Goal: Contribute content: Contribute content

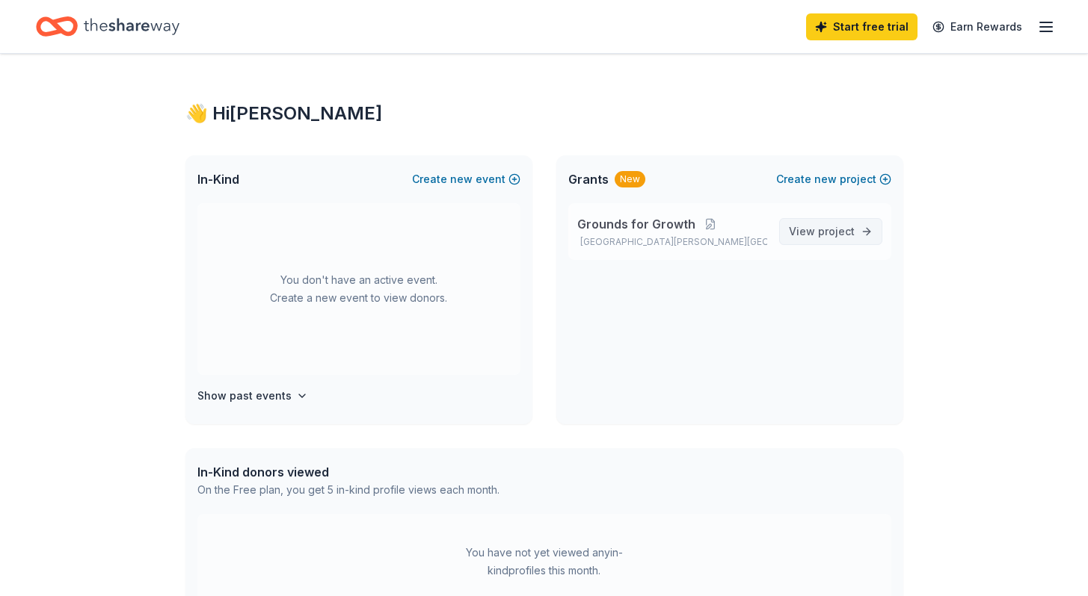
click at [843, 225] on span "project" at bounding box center [836, 231] width 37 height 13
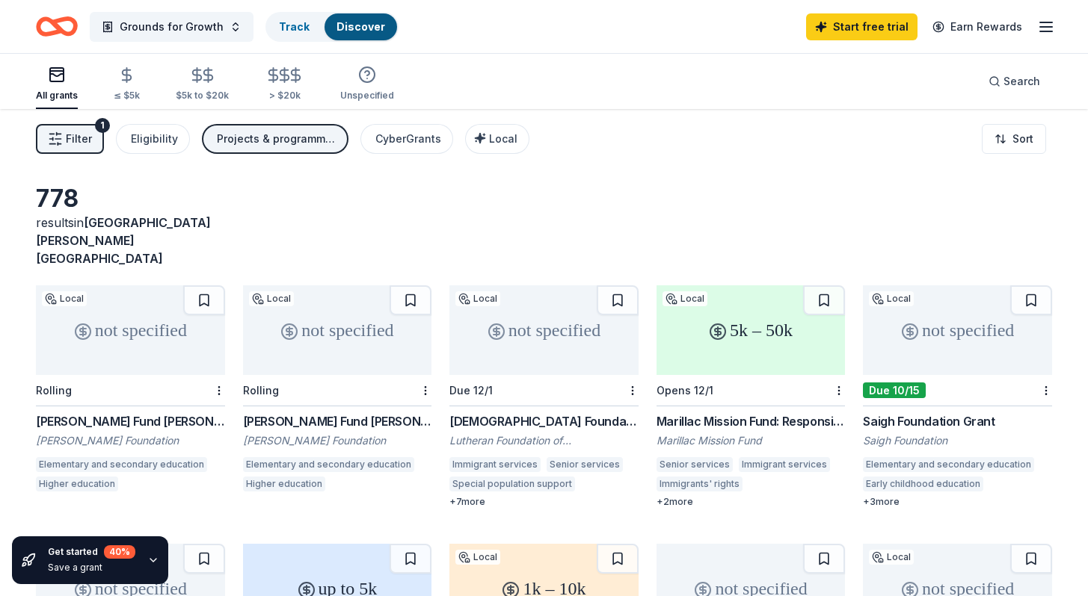
click at [64, 135] on button "Filter 1" at bounding box center [70, 139] width 68 height 30
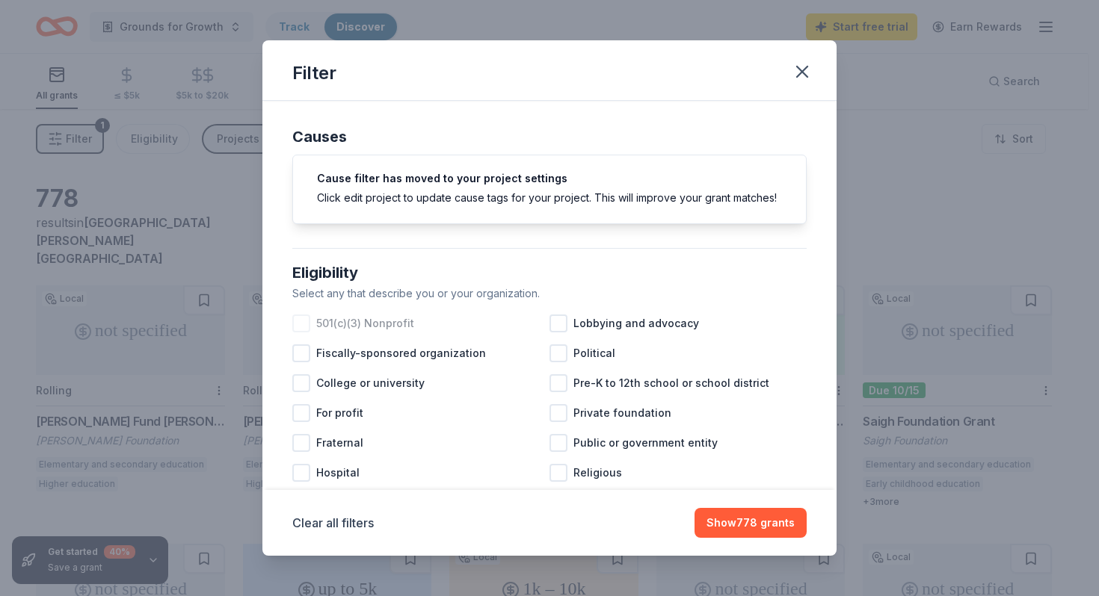
click at [300, 333] on div at bounding box center [301, 324] width 18 height 18
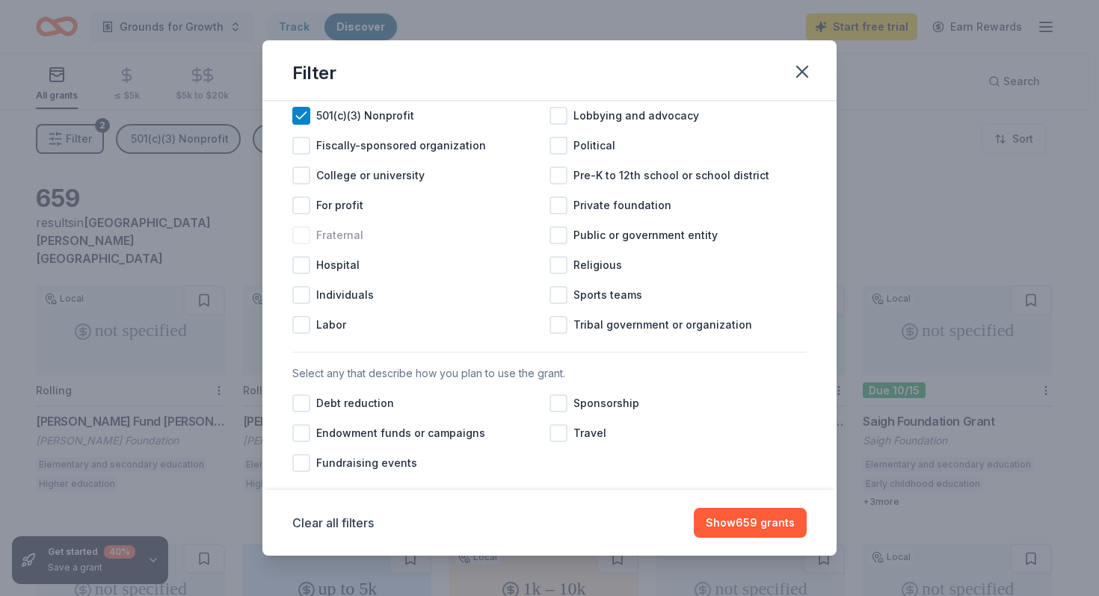
scroll to position [431, 0]
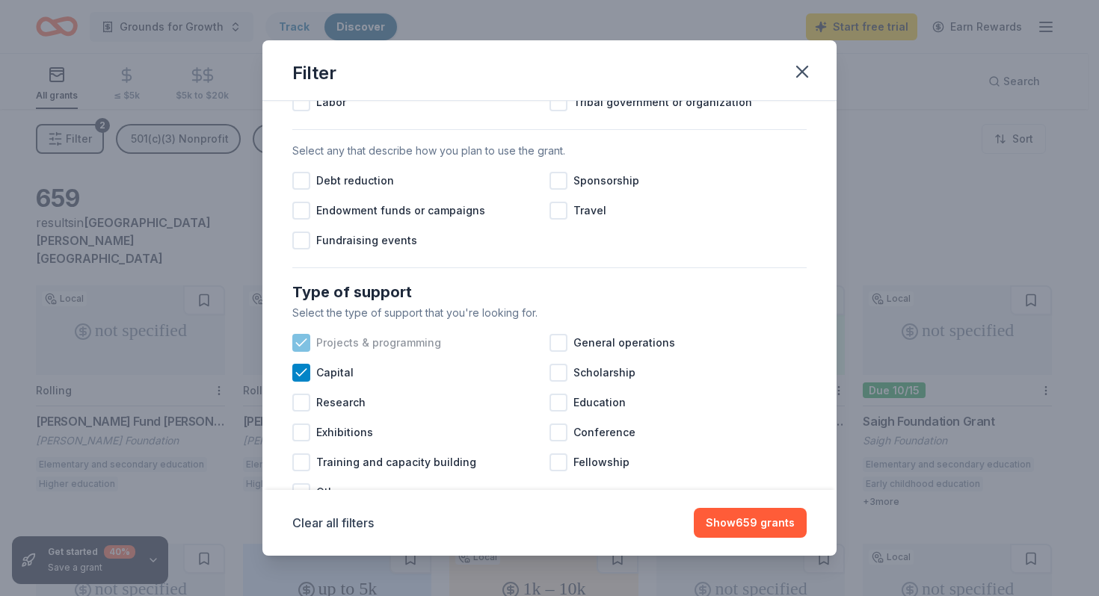
click at [297, 351] on icon at bounding box center [301, 343] width 15 height 15
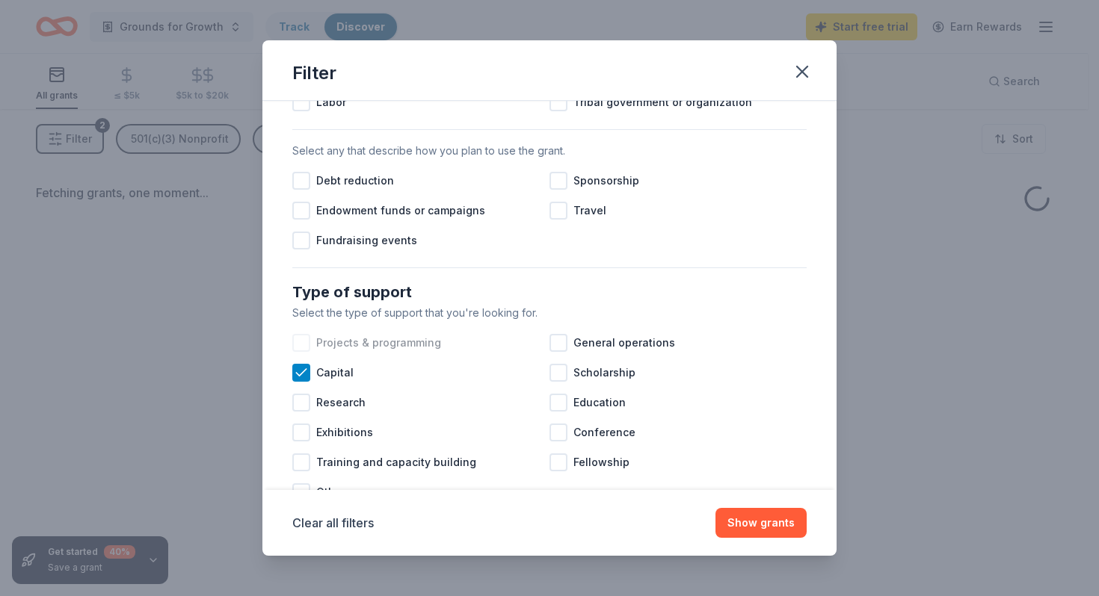
click at [299, 352] on div at bounding box center [301, 343] width 18 height 18
click at [297, 380] on icon at bounding box center [301, 372] width 15 height 15
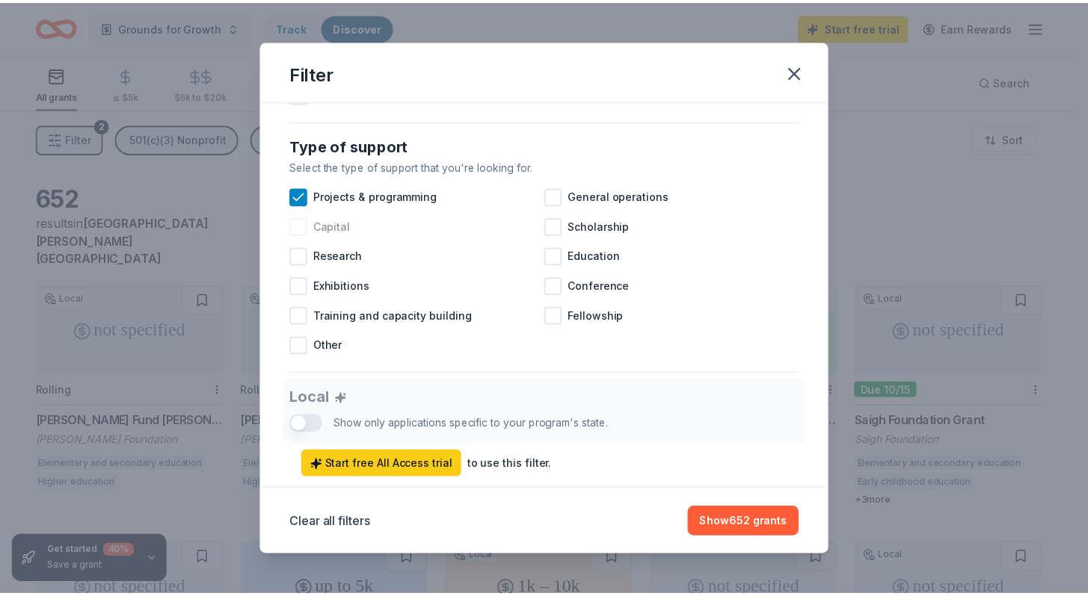
scroll to position [597, 0]
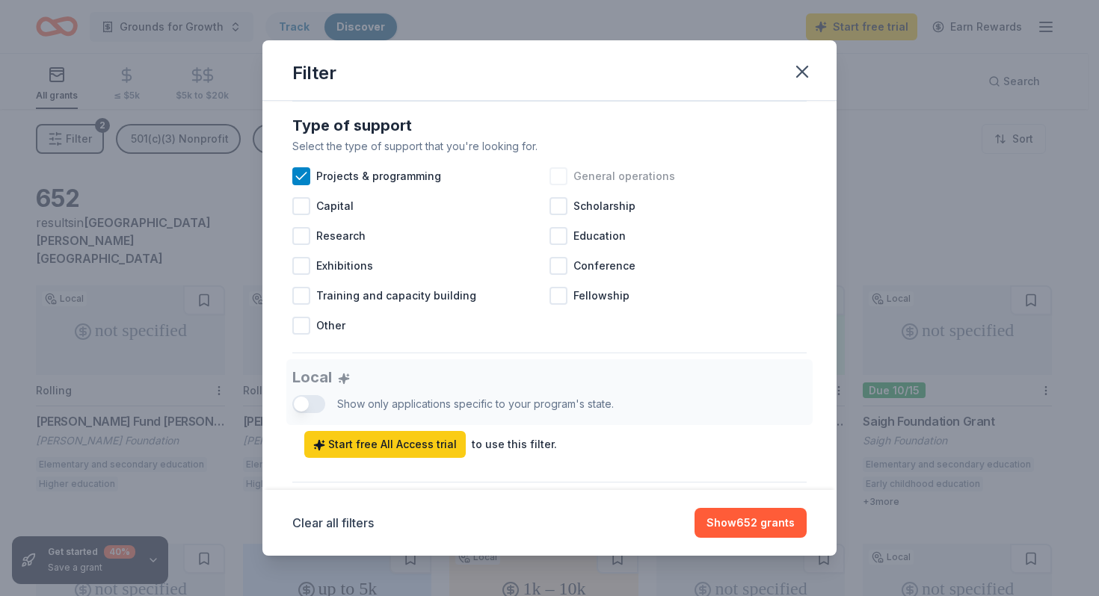
click at [555, 185] on div at bounding box center [558, 176] width 18 height 18
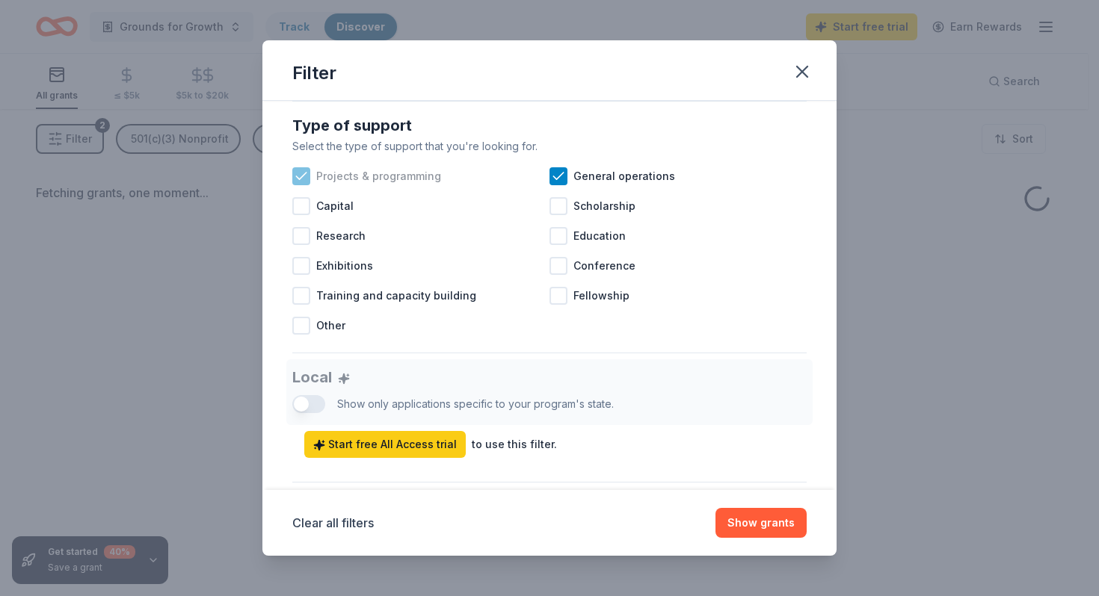
click at [295, 184] on icon at bounding box center [301, 176] width 15 height 15
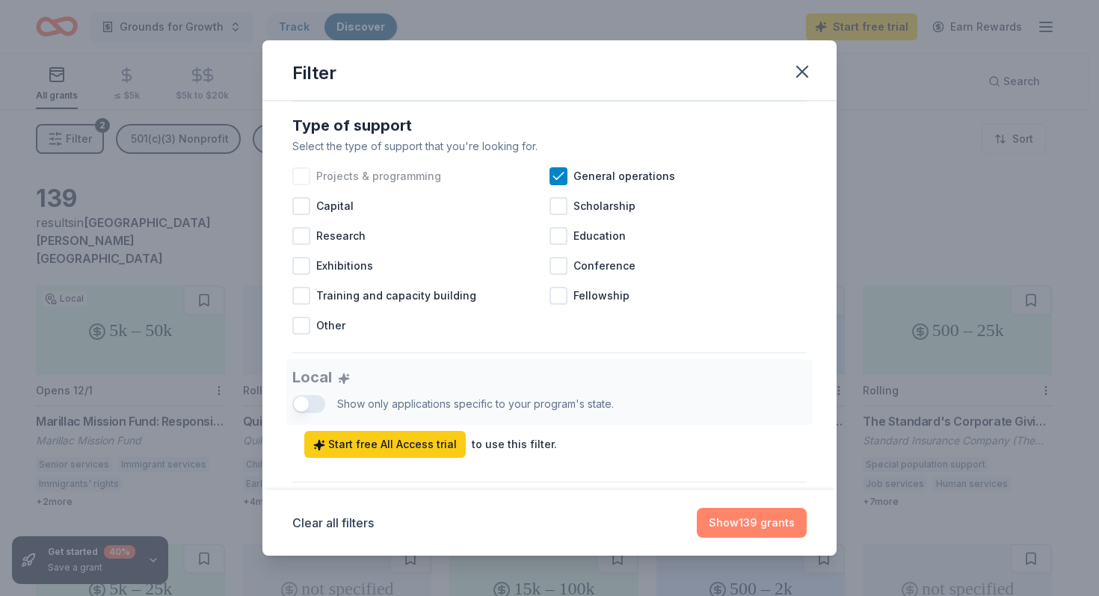
click at [768, 524] on button "Show 139 grants" at bounding box center [752, 523] width 110 height 30
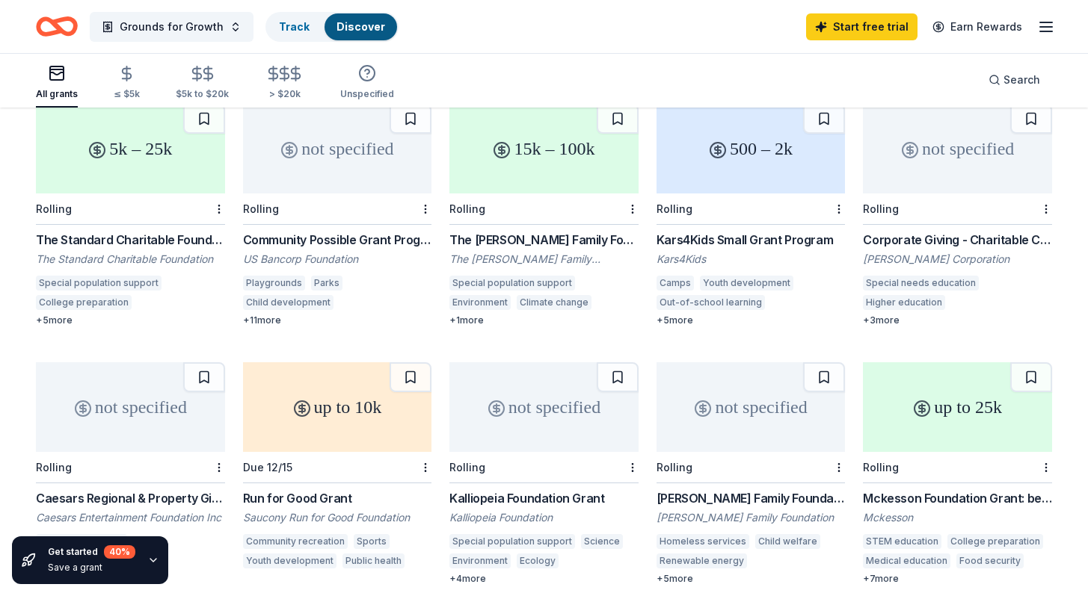
scroll to position [443, 0]
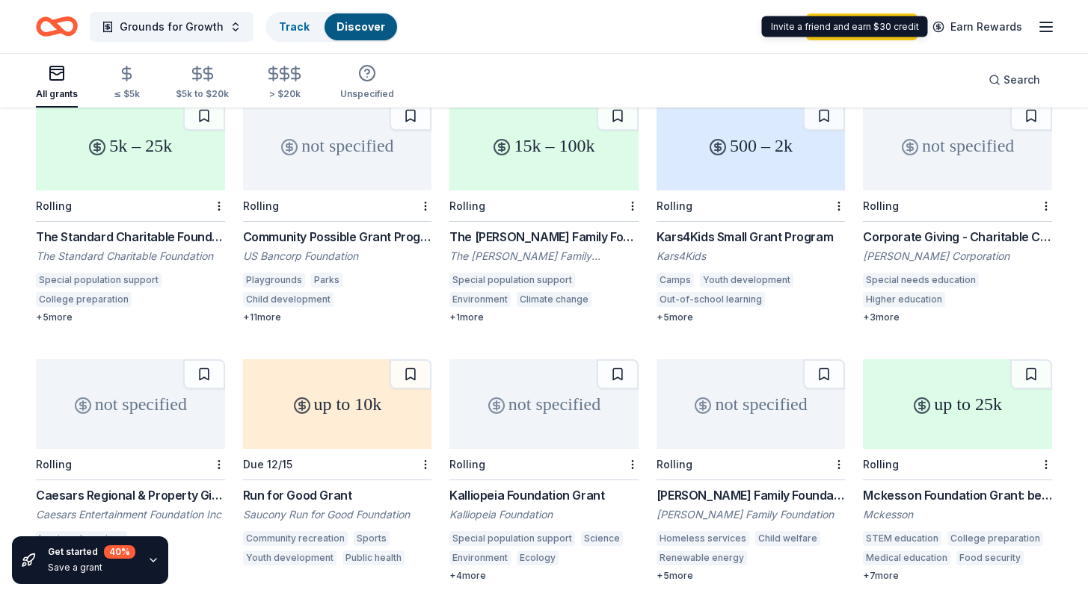
drag, startPoint x: 629, startPoint y: 457, endPoint x: 1004, endPoint y: 9, distance: 584.1
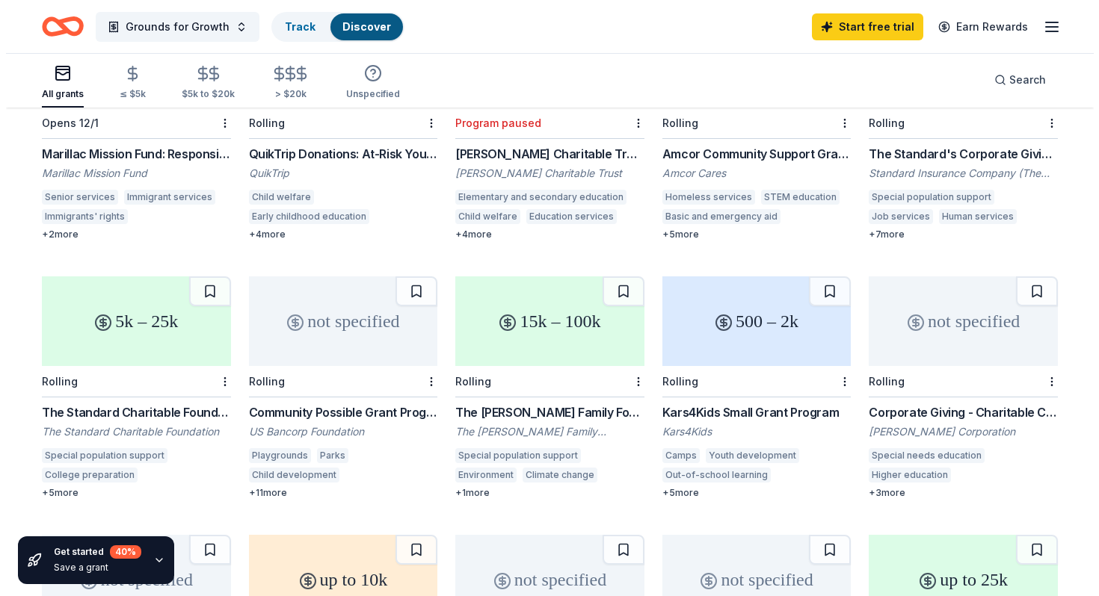
scroll to position [0, 0]
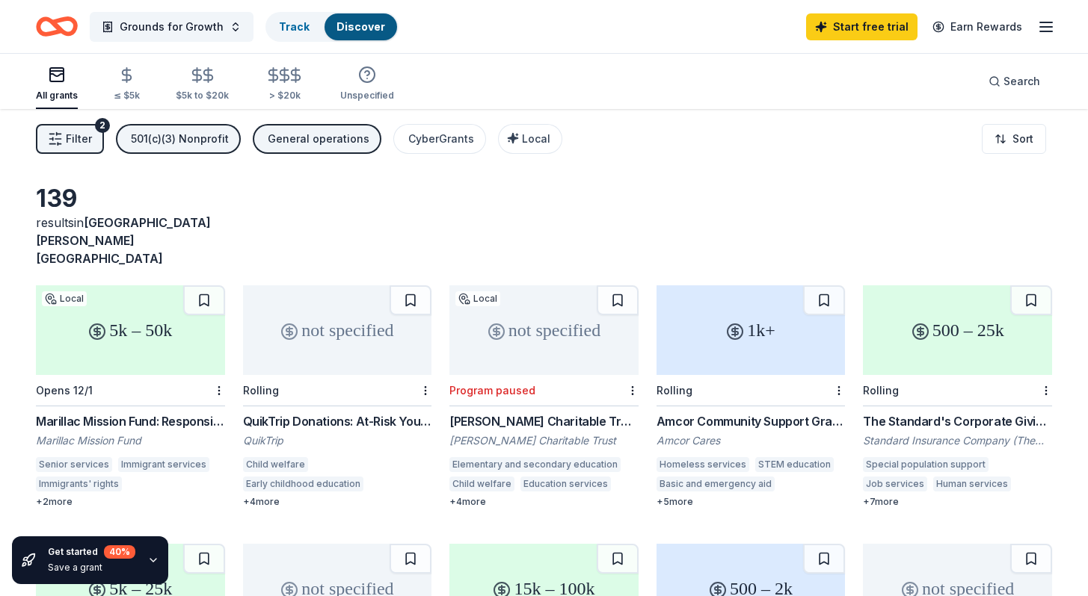
click at [35, 90] on div "All grants ≤ $5k $5k to $20k > $20k Unspecified Search" at bounding box center [544, 81] width 1088 height 55
click at [52, 81] on rect "button" at bounding box center [56, 74] width 13 height 13
click at [63, 20] on icon "Home" at bounding box center [63, 26] width 23 height 15
click at [1057, 31] on div "Grounds for Growth Track Discover Start free trial Earn Rewards" at bounding box center [544, 26] width 1088 height 53
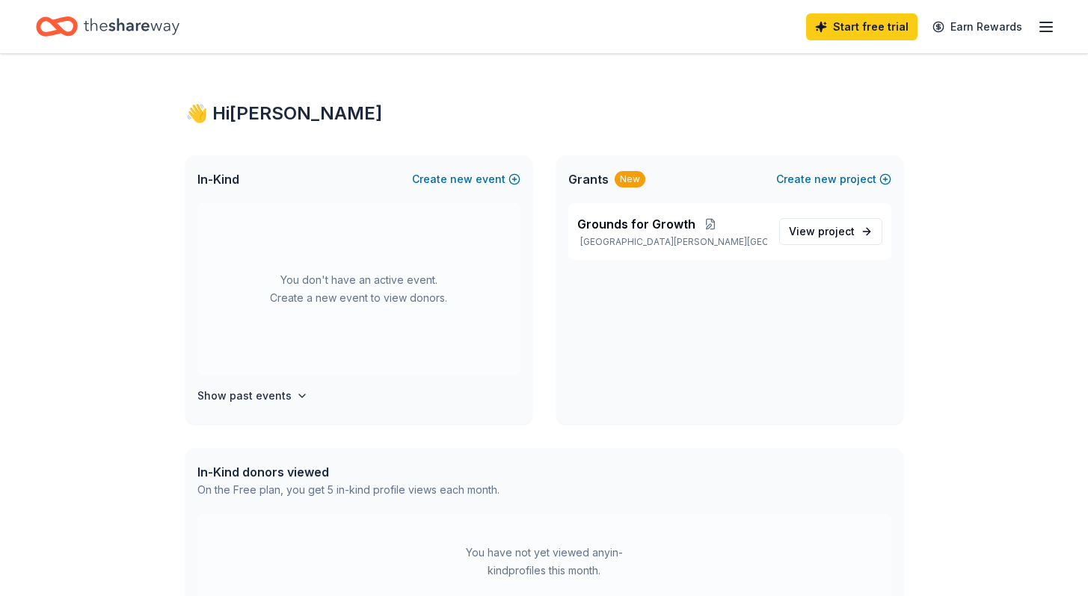
click at [1049, 28] on icon "button" at bounding box center [1046, 27] width 18 height 18
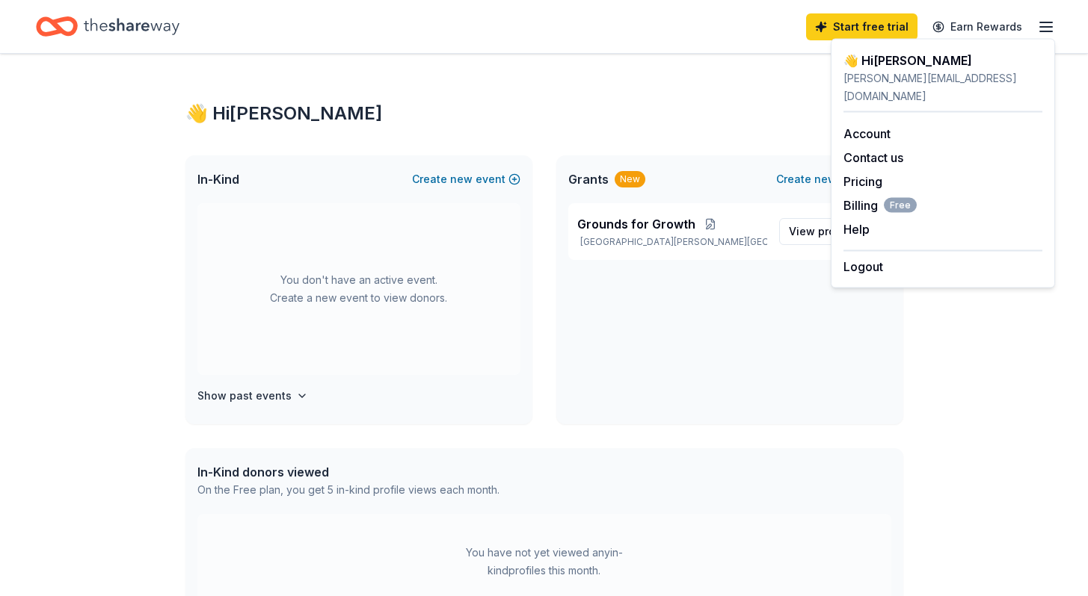
click at [746, 111] on div "👋 Hi [PERSON_NAME]" at bounding box center [544, 114] width 718 height 24
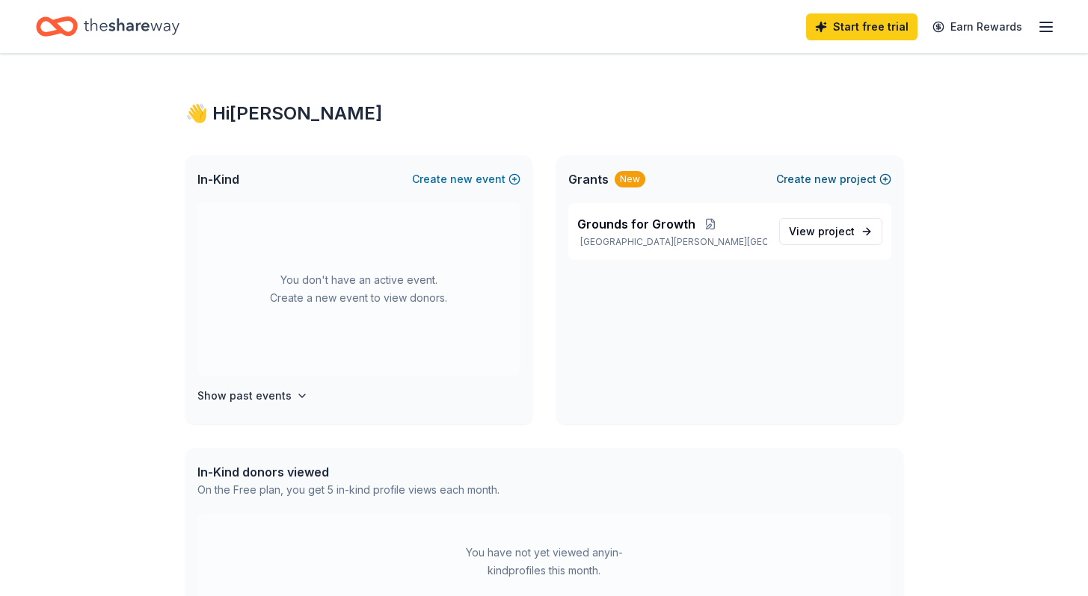
click at [827, 179] on span "new" at bounding box center [825, 179] width 22 height 18
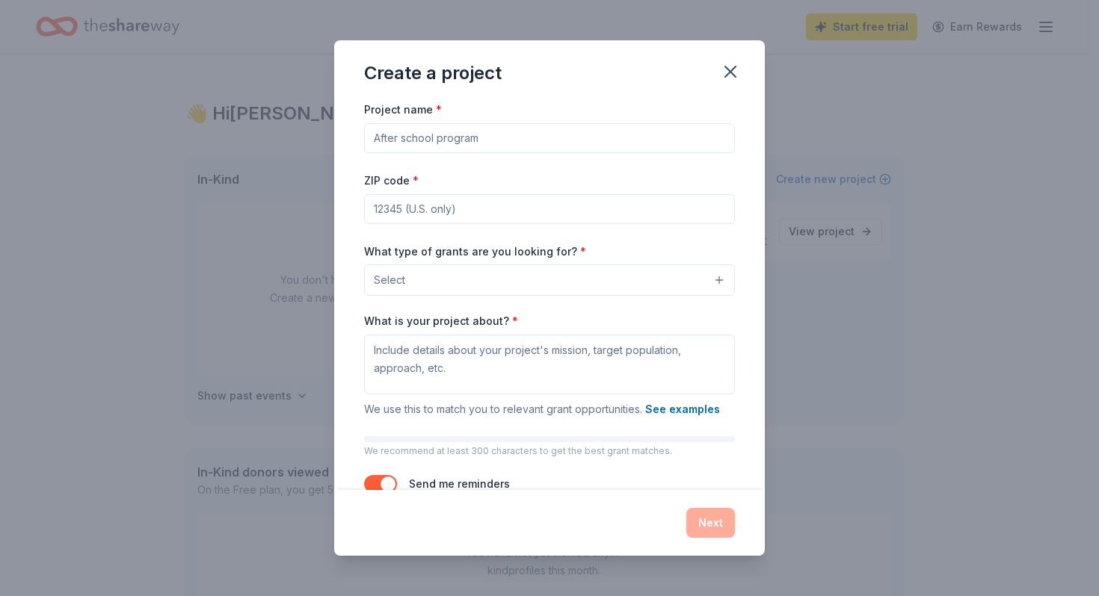
click at [516, 139] on input "Project name *" at bounding box center [549, 138] width 371 height 30
click at [413, 144] on input "Project name *" at bounding box center [549, 138] width 371 height 30
paste input "Miles Toward Independence"
type input "Miles Toward Independence"
click at [431, 210] on input "ZIP code *" at bounding box center [549, 209] width 371 height 30
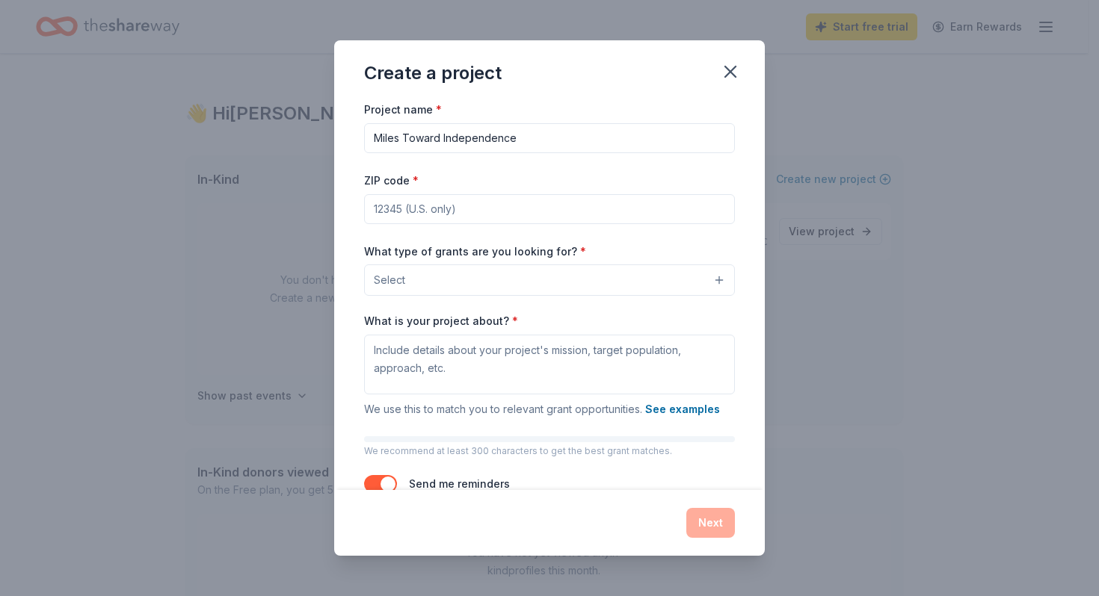
type input "63376"
click at [486, 291] on button "Select" at bounding box center [549, 280] width 371 height 31
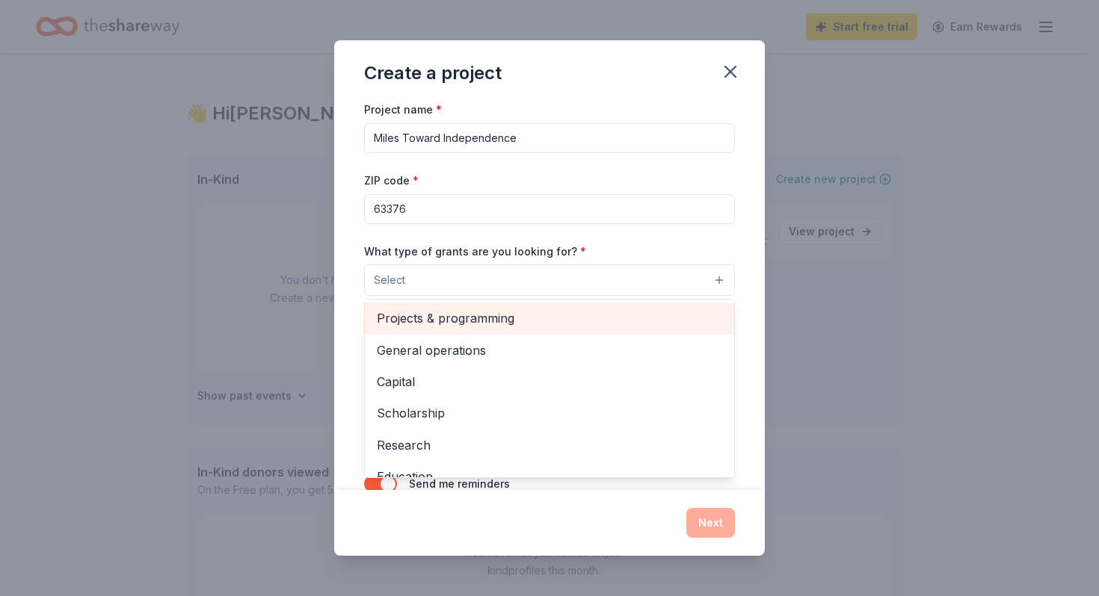
click at [494, 318] on span "Projects & programming" at bounding box center [549, 318] width 345 height 19
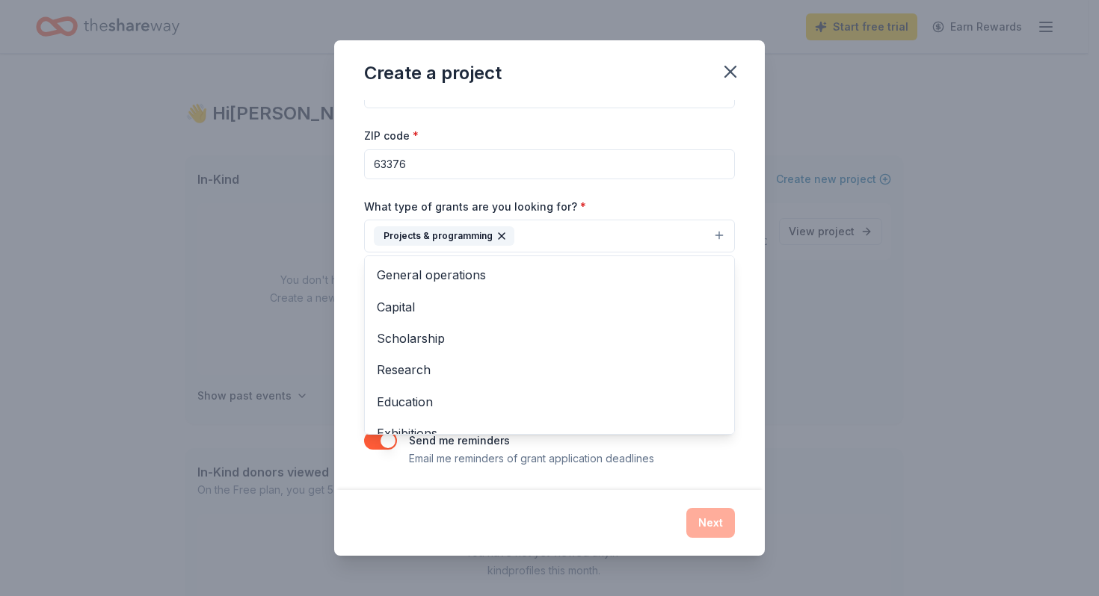
scroll to position [46, 0]
click at [739, 274] on div "Project name * Miles Toward Independence ZIP code * 63376 What type of grants a…" at bounding box center [549, 294] width 431 height 389
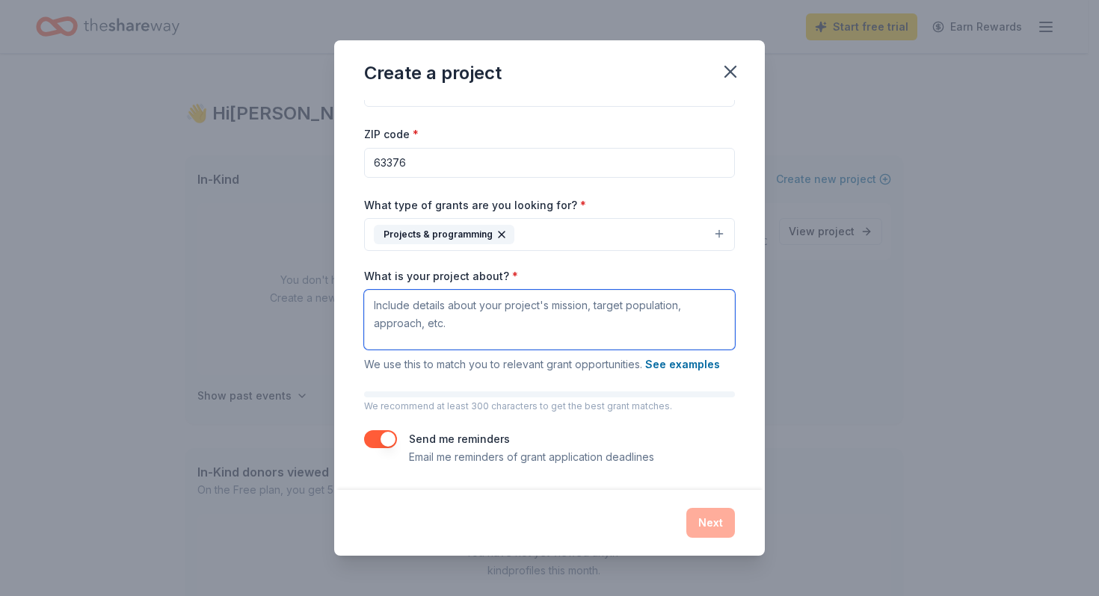
click at [499, 316] on textarea "What is your project about? *" at bounding box center [549, 320] width 371 height 60
click at [443, 313] on textarea "What is your project about? *" at bounding box center [549, 320] width 371 height 60
paste textarea "Lorem Ipsumd Sitametconse Adipisci Elitsed: Doe tempori ut Labor Etdolo Magnaal…"
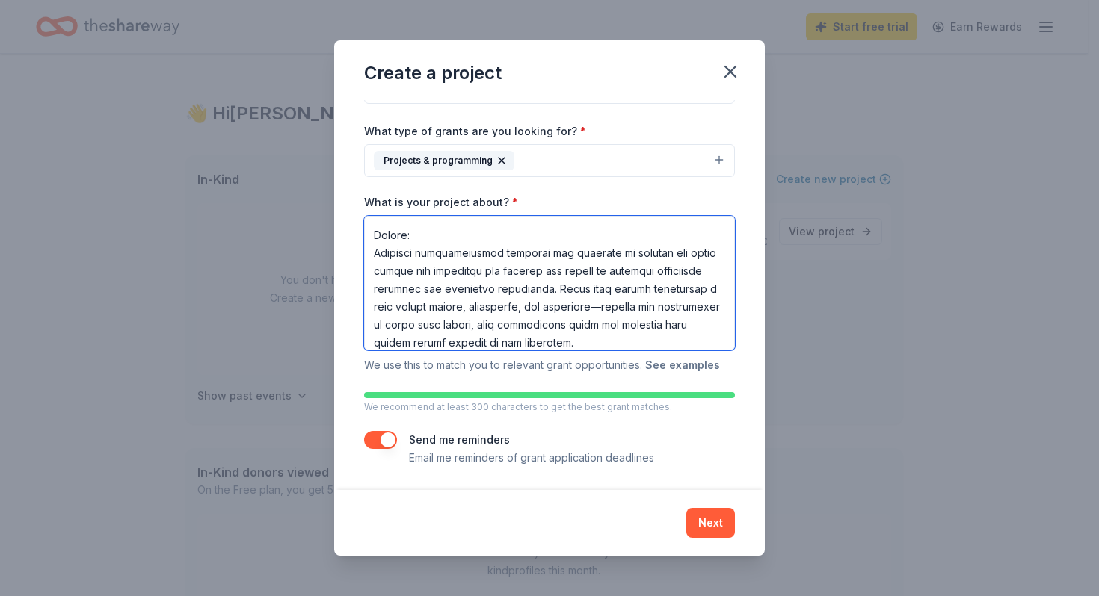
scroll to position [121, 0]
type textarea "Lorem Ipsumd Sitametconse Adipisci Elitsed: Doe tempori ut Labor Etdolo Magnaal…"
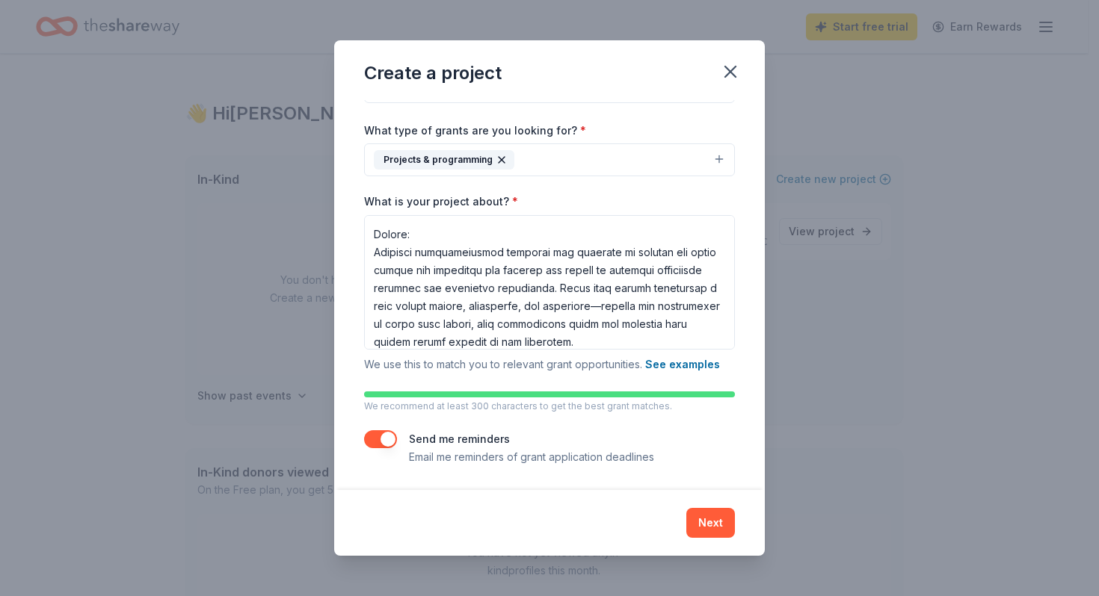
click at [709, 522] on button "Next" at bounding box center [710, 523] width 49 height 30
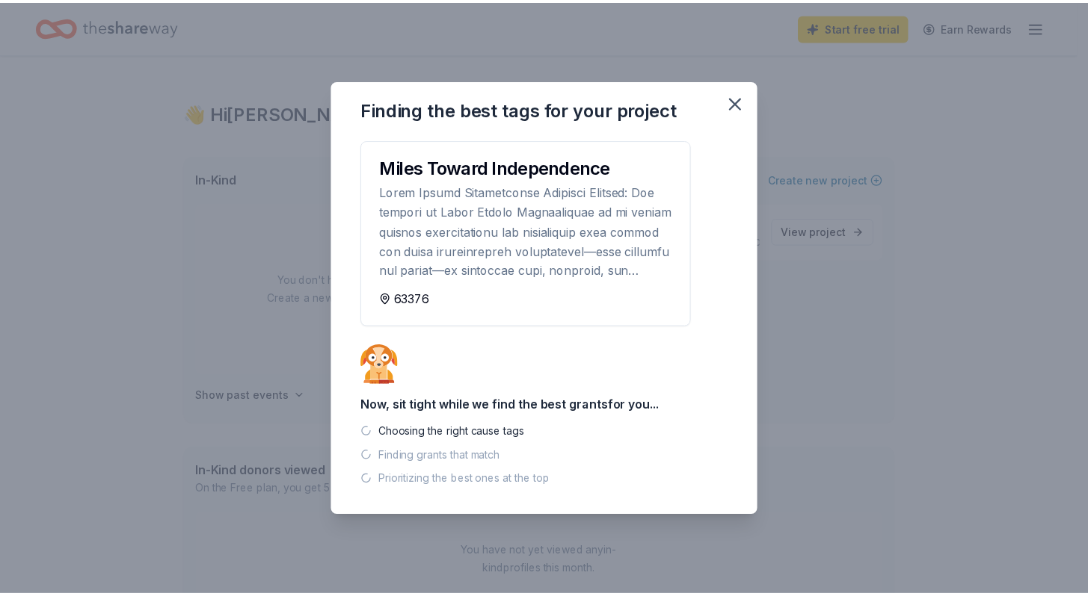
scroll to position [0, 0]
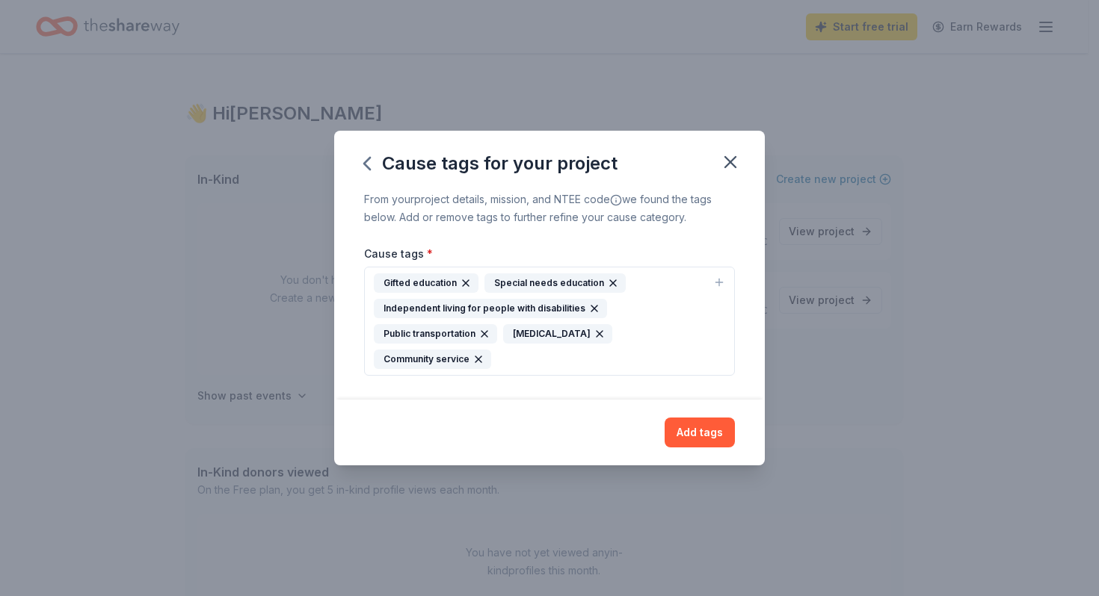
click at [591, 312] on icon "button" at bounding box center [594, 309] width 6 height 6
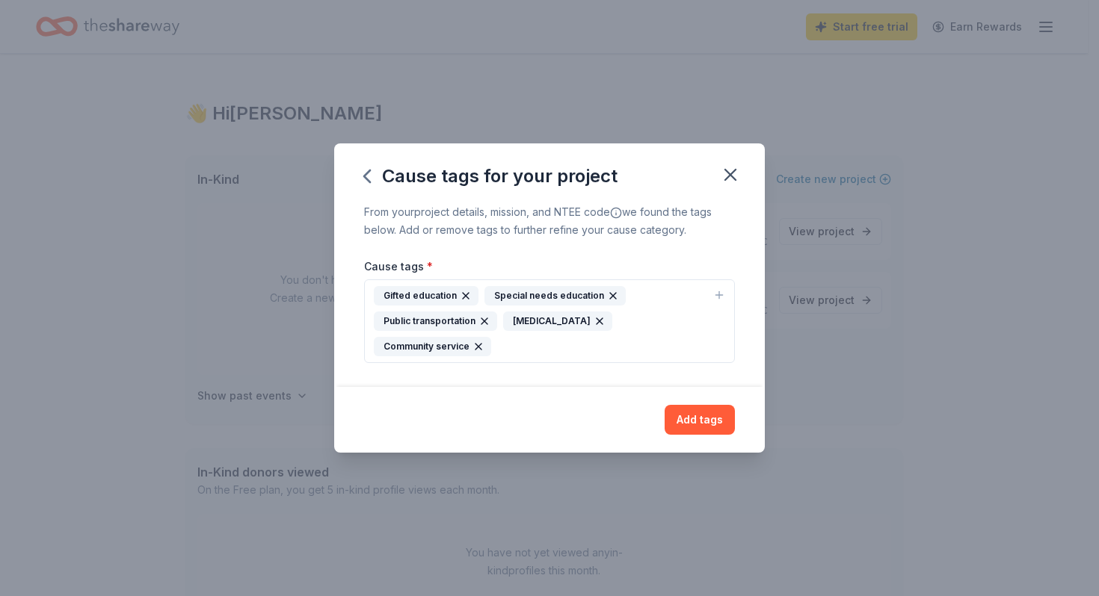
click at [480, 327] on icon "button" at bounding box center [484, 321] width 12 height 12
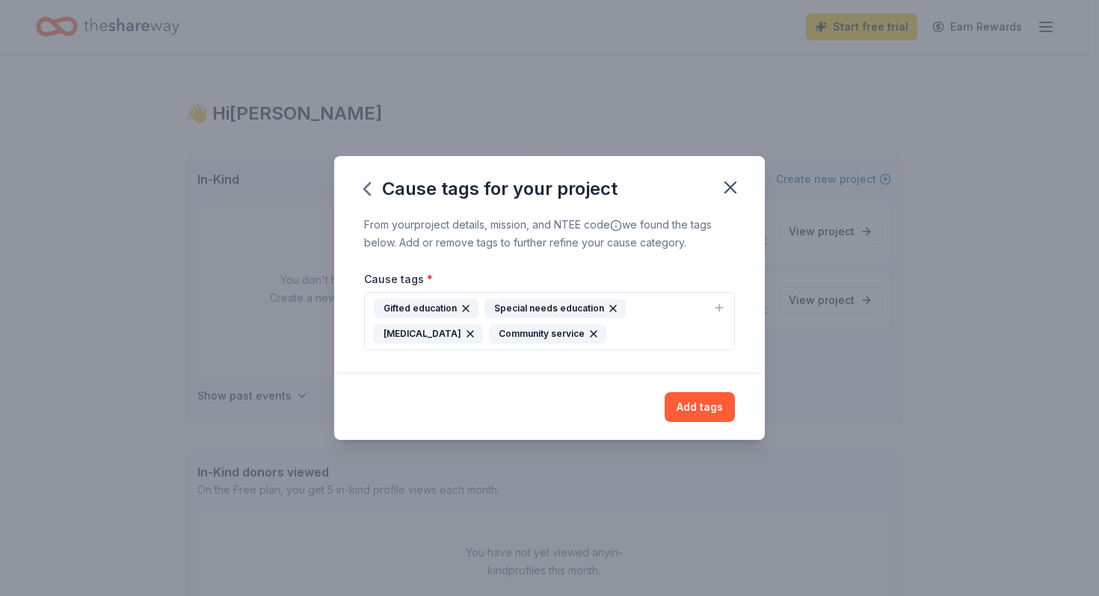
click at [469, 309] on icon "button" at bounding box center [466, 309] width 12 height 12
click at [718, 314] on icon "button" at bounding box center [719, 308] width 12 height 12
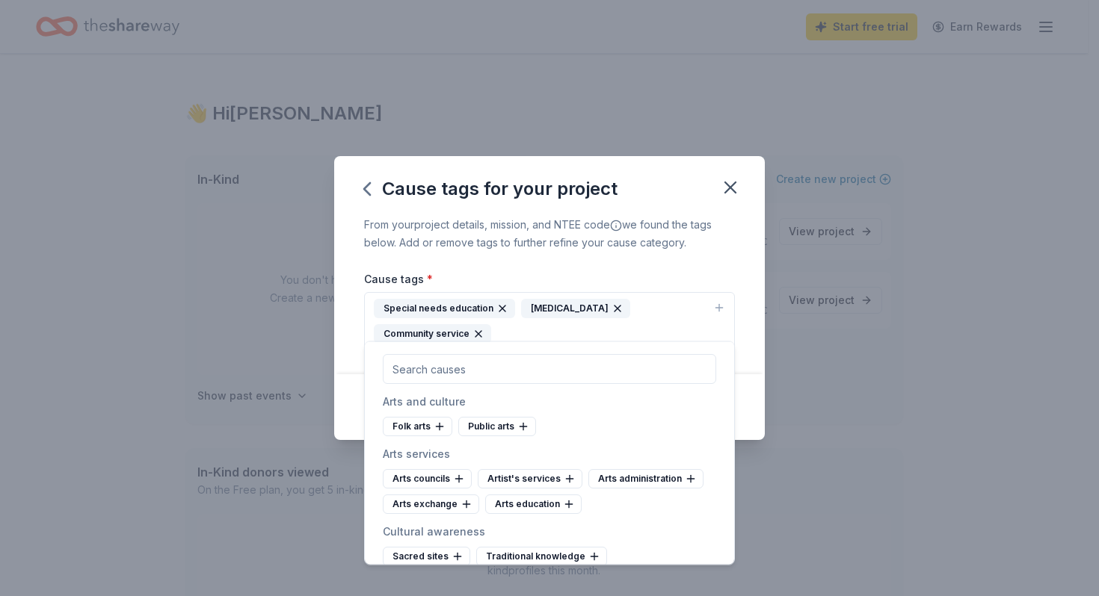
click at [527, 371] on input "text" at bounding box center [549, 369] width 333 height 30
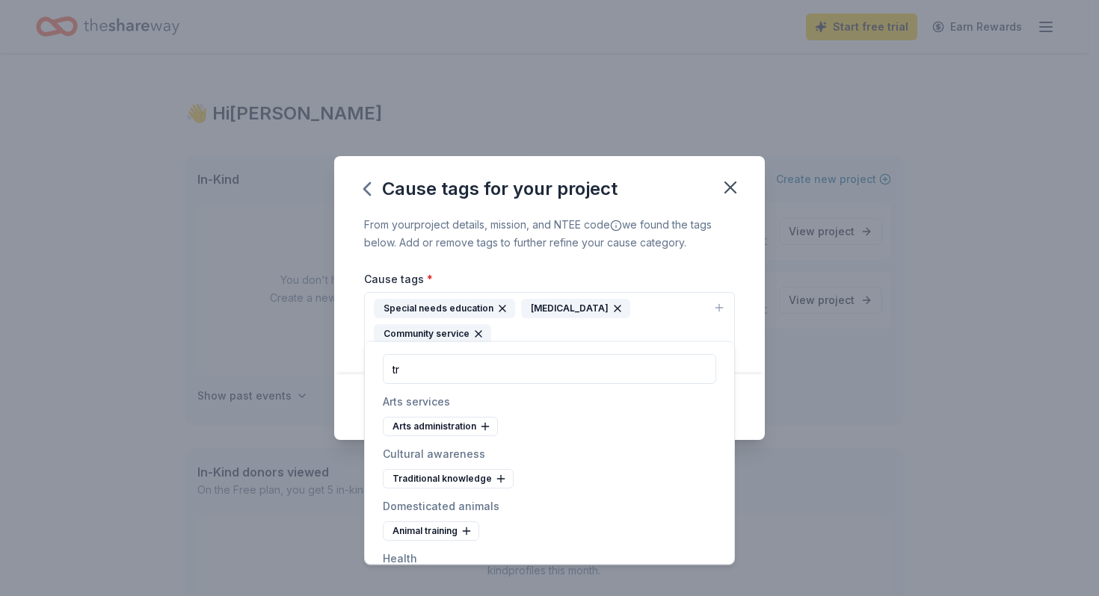
type input "t"
type input "v"
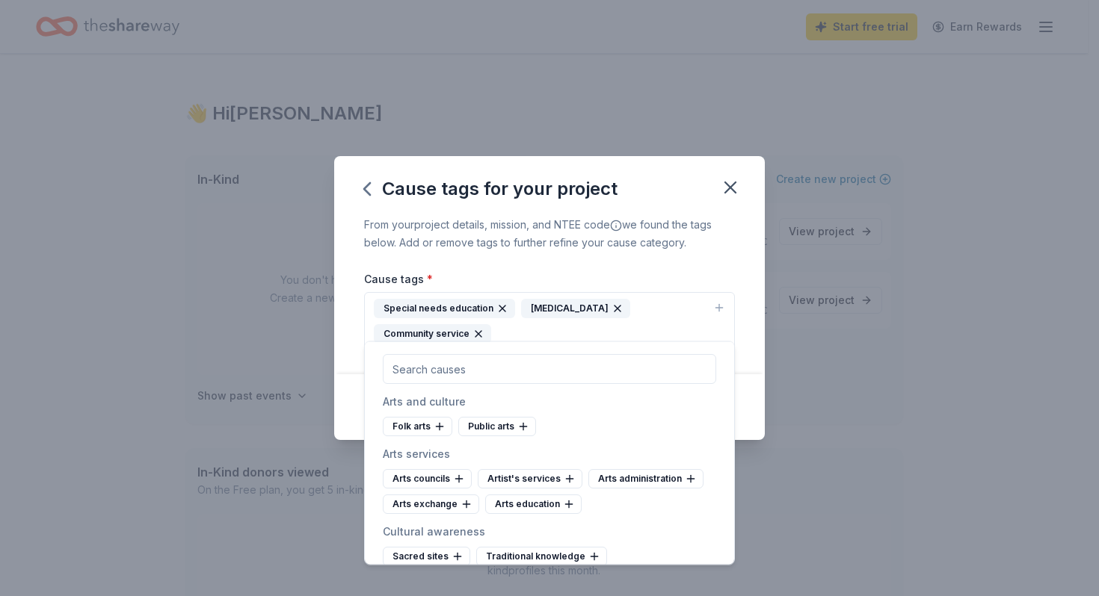
click at [484, 328] on icon "button" at bounding box center [478, 334] width 12 height 12
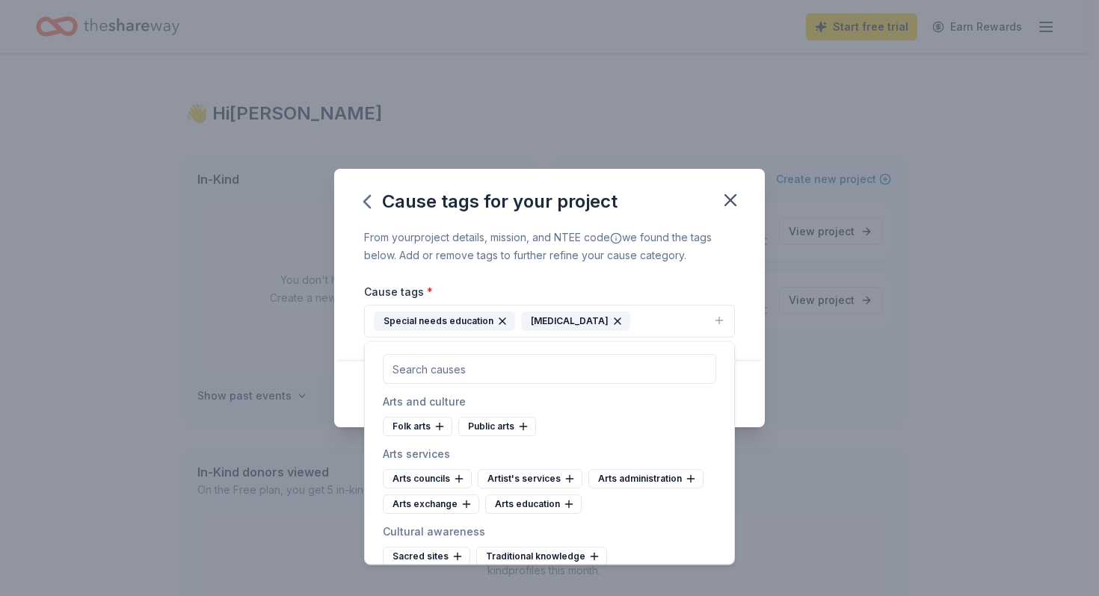
click at [675, 289] on div "Cause tags * Special needs education [MEDICAL_DATA]" at bounding box center [549, 311] width 371 height 56
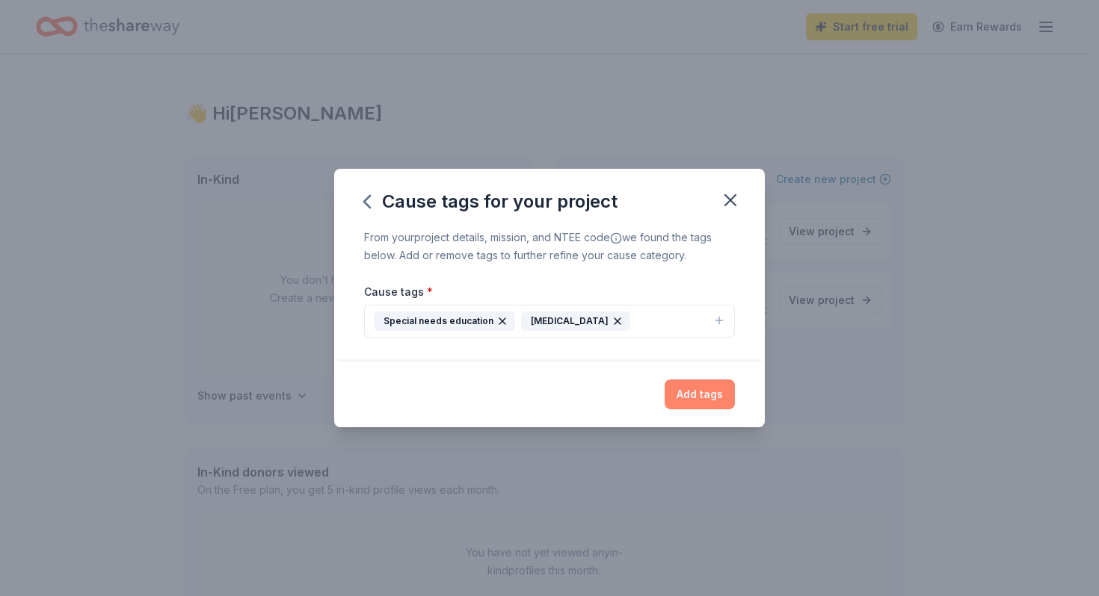
click at [709, 384] on button "Add tags" at bounding box center [699, 395] width 70 height 30
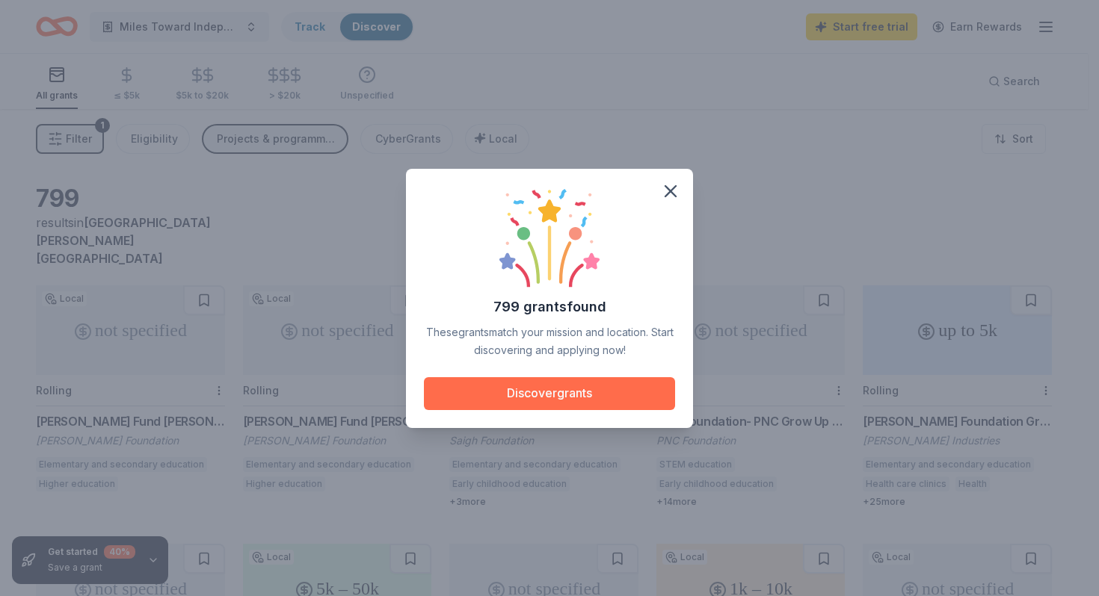
click at [564, 396] on button "Discover grants" at bounding box center [549, 393] width 251 height 33
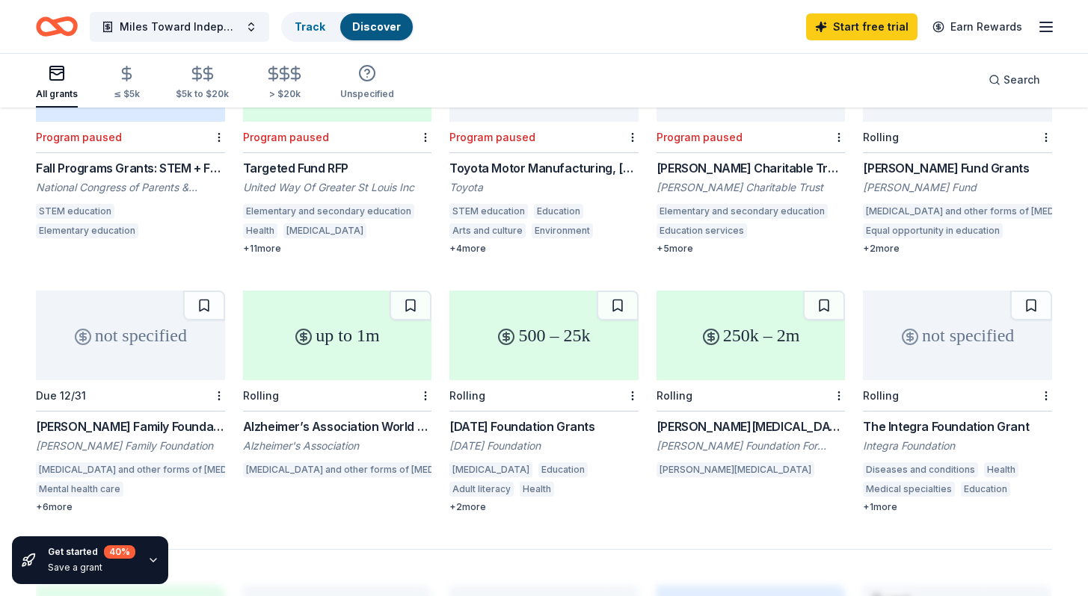
scroll to position [788, 0]
